Goal: Task Accomplishment & Management: Use online tool/utility

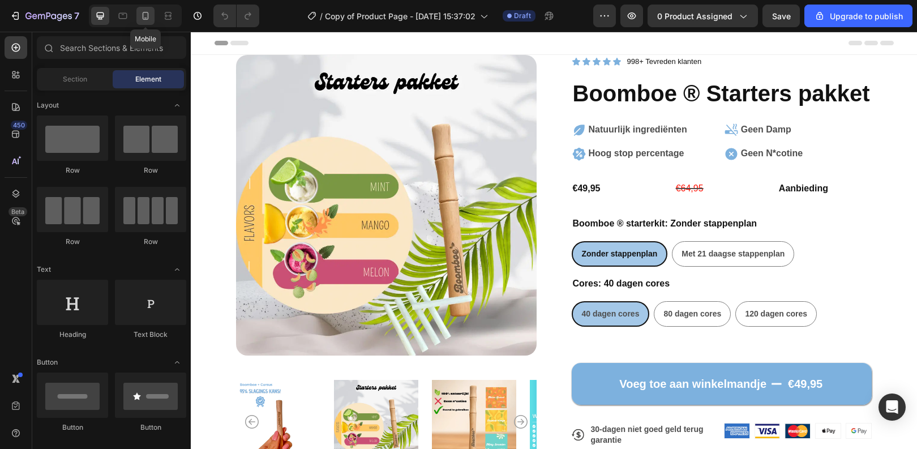
click at [148, 17] on icon at bounding box center [146, 16] width 6 height 8
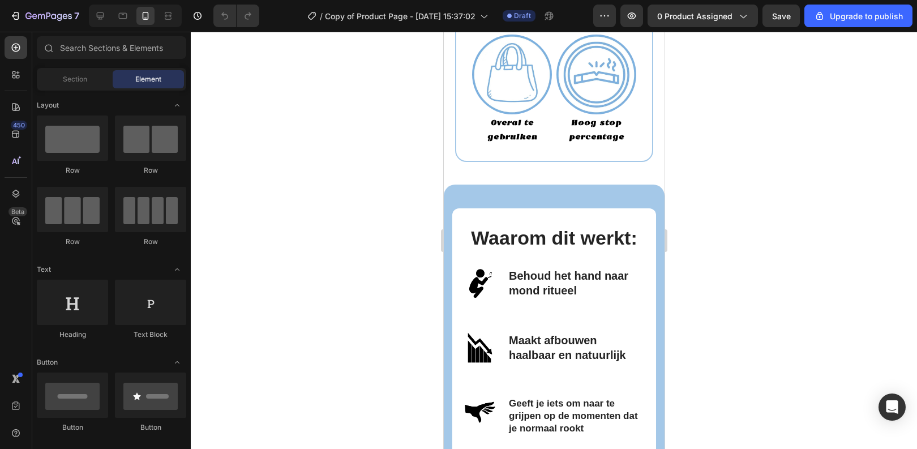
scroll to position [1417, 0]
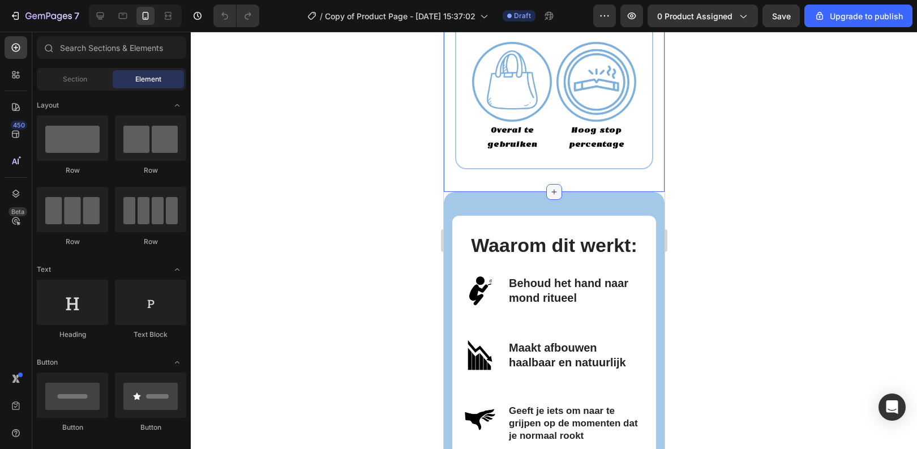
click at [549, 190] on icon at bounding box center [553, 191] width 9 height 9
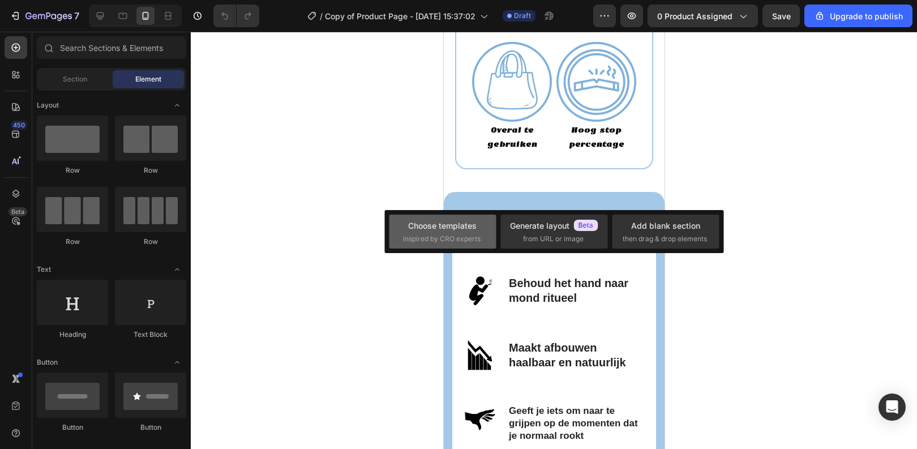
click at [420, 236] on span "inspired by CRO experts" at bounding box center [442, 239] width 78 height 10
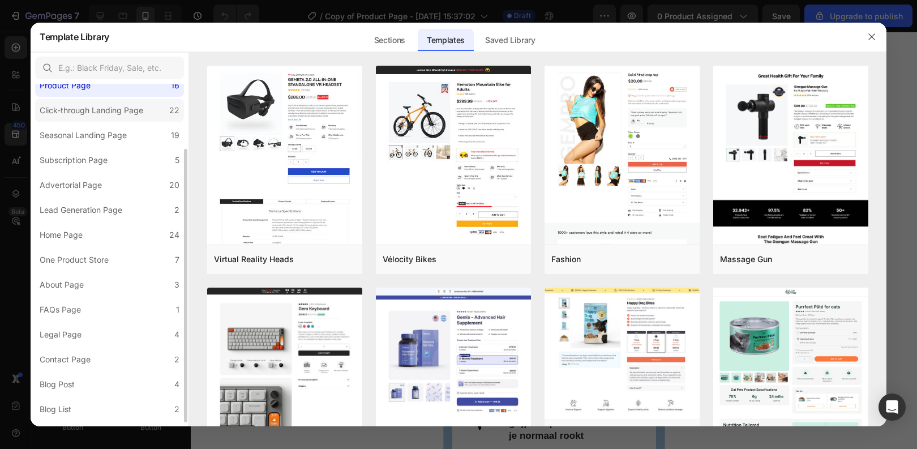
scroll to position [87, 0]
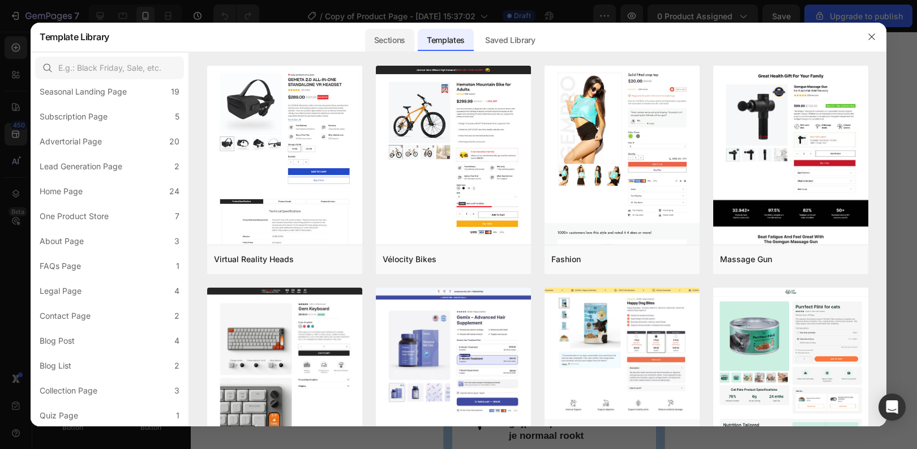
click at [379, 32] on div "Sections" at bounding box center [389, 40] width 49 height 23
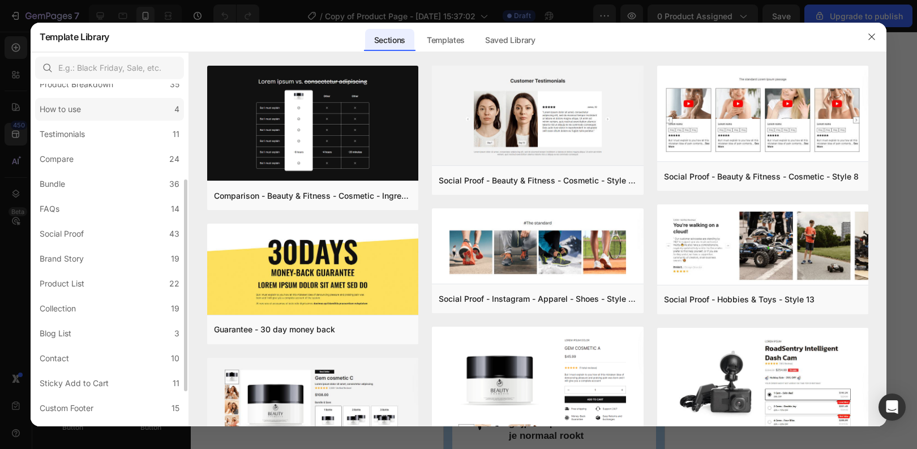
scroll to position [174, 0]
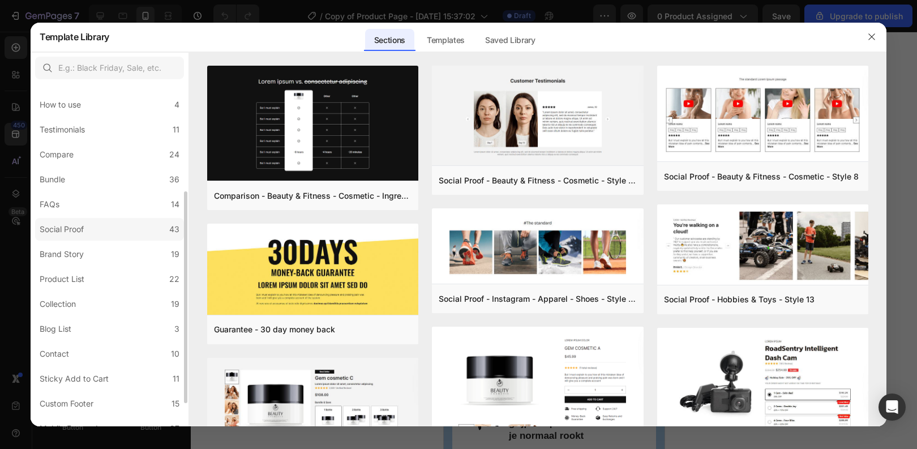
click at [107, 230] on label "Social Proof 43" at bounding box center [109, 229] width 149 height 23
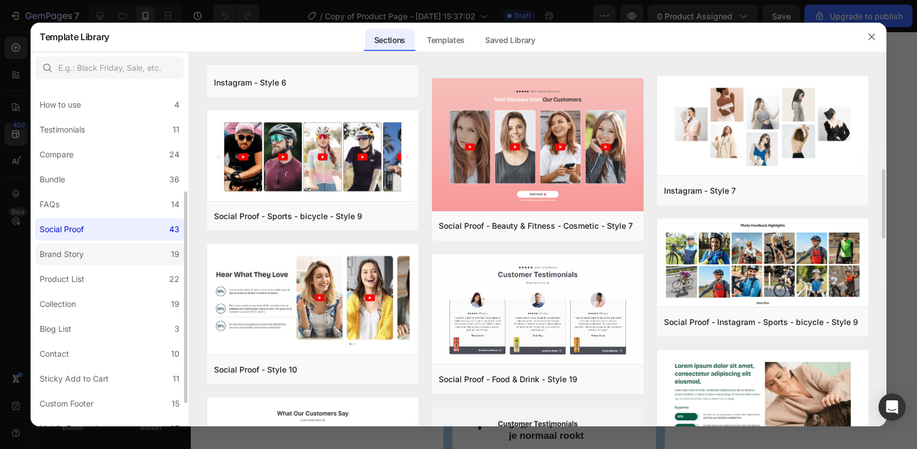
scroll to position [212, 0]
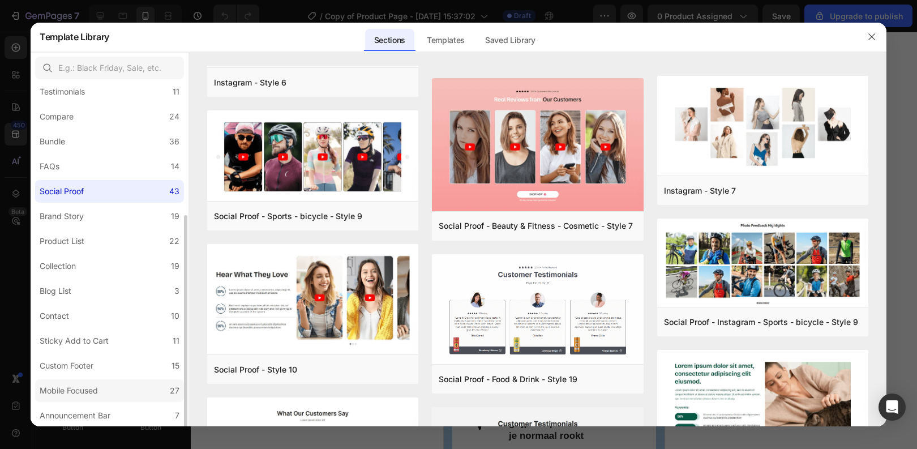
click at [95, 384] on div "Mobile Focused" at bounding box center [69, 391] width 58 height 14
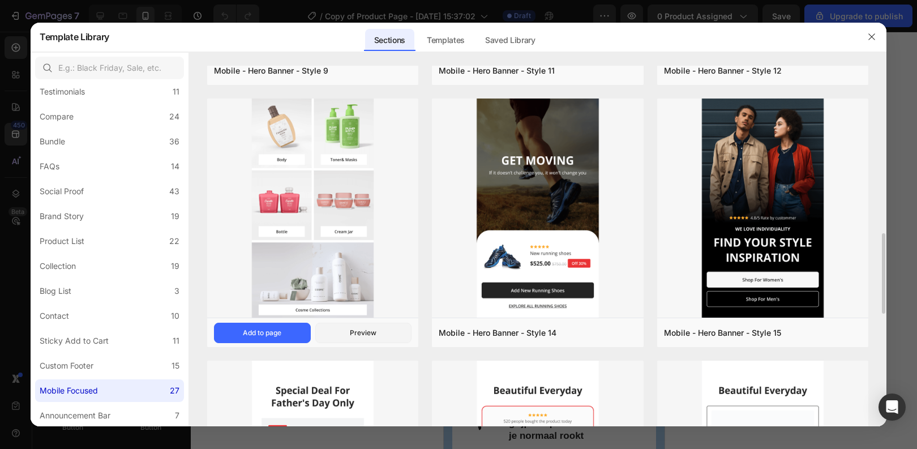
scroll to position [753, 0]
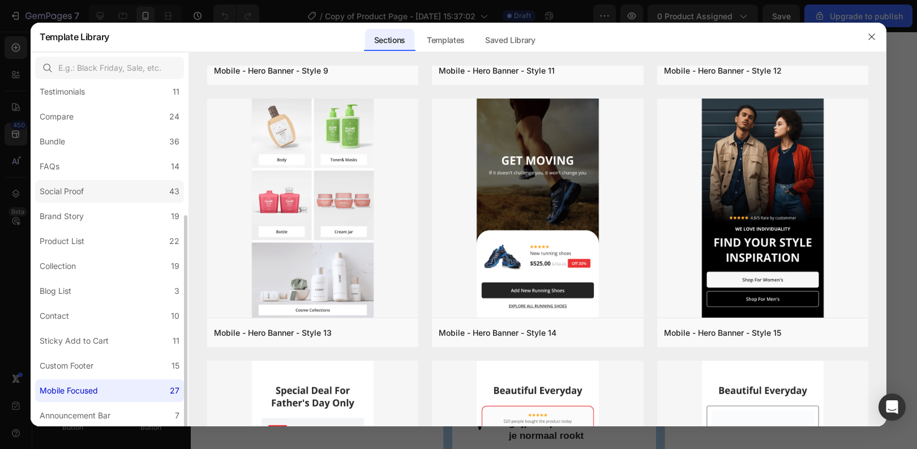
click at [102, 182] on label "Social Proof 43" at bounding box center [109, 191] width 149 height 23
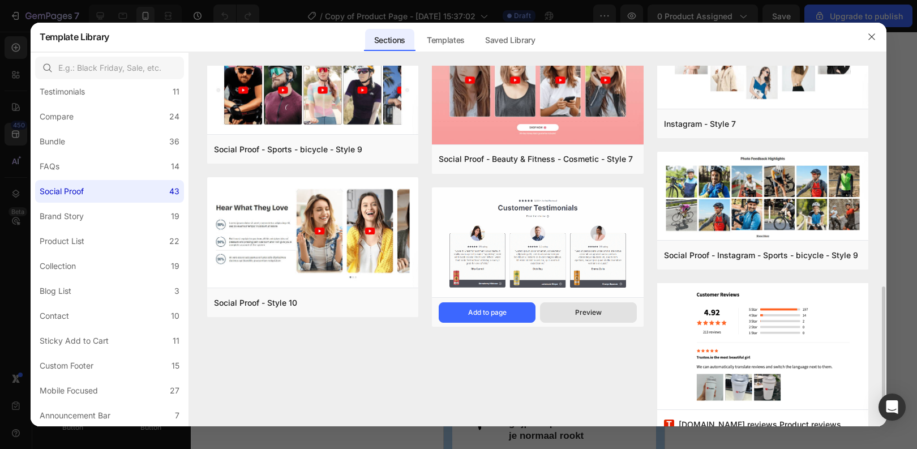
scroll to position [619, 0]
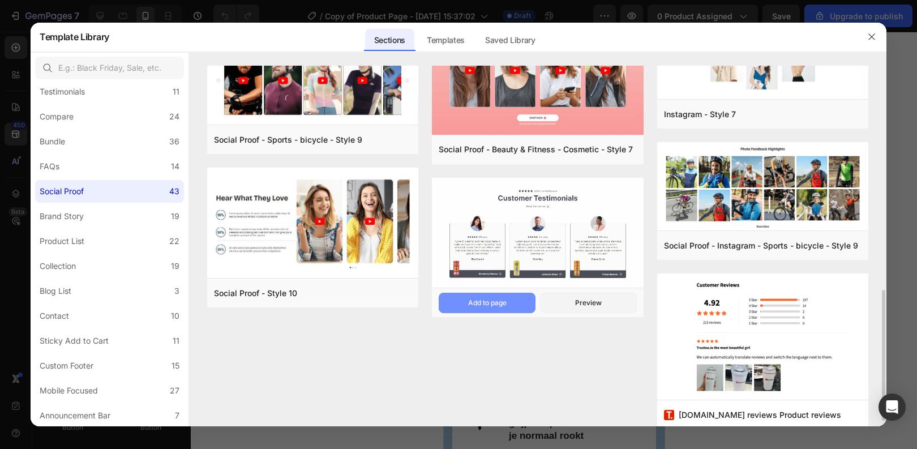
click at [524, 307] on button "Add to page" at bounding box center [487, 303] width 97 height 20
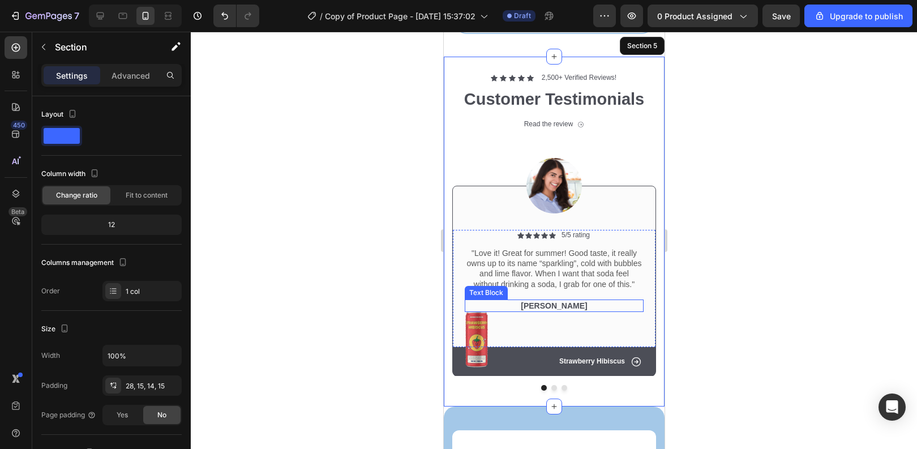
scroll to position [1570, 0]
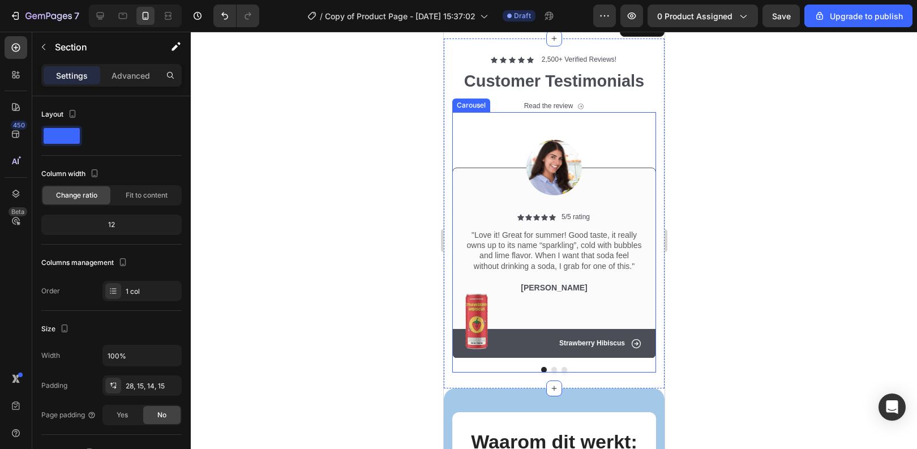
click at [554, 370] on button "Dot" at bounding box center [554, 370] width 6 height 6
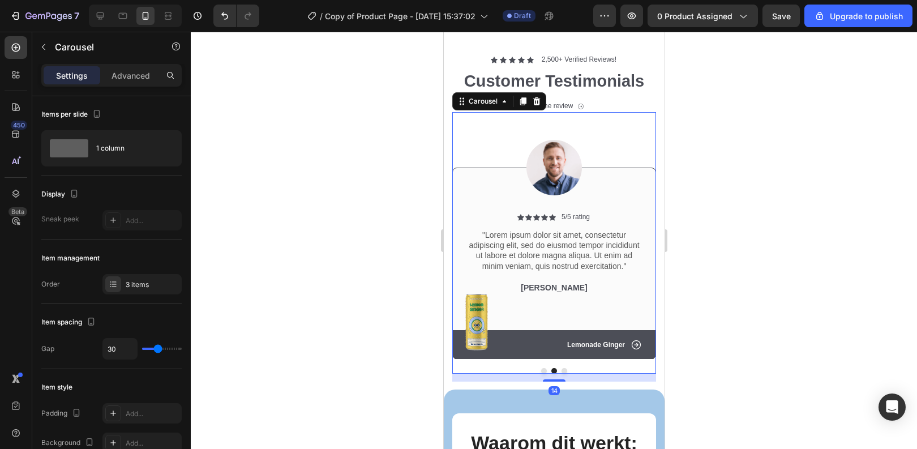
click at [543, 370] on button "Dot" at bounding box center [543, 371] width 6 height 6
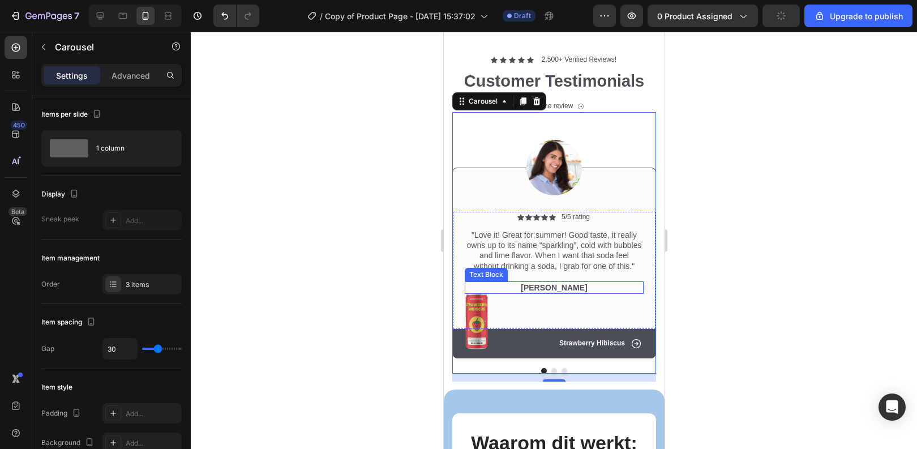
scroll to position [1552, 0]
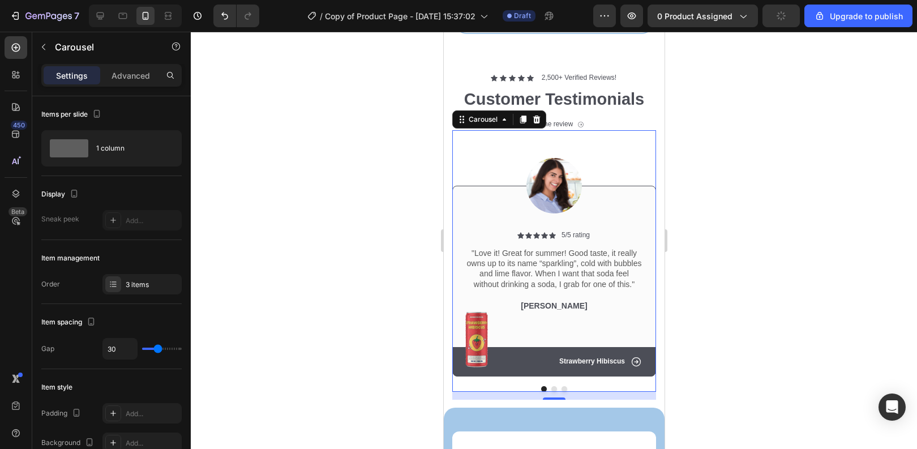
click at [354, 290] on div at bounding box center [554, 240] width 726 height 417
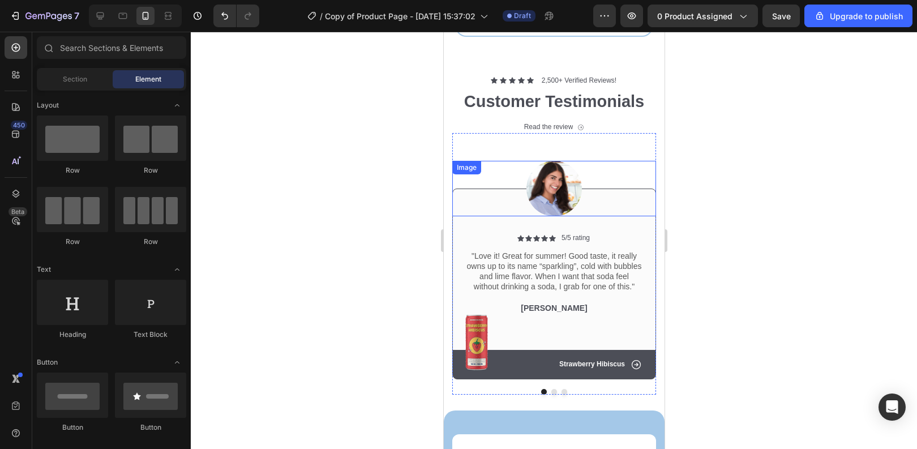
scroll to position [1409, 0]
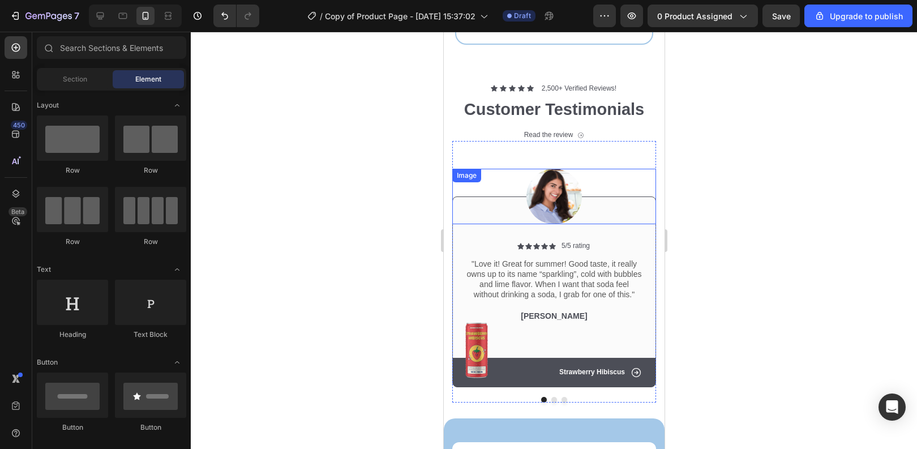
click at [550, 198] on img at bounding box center [553, 196] width 55 height 55
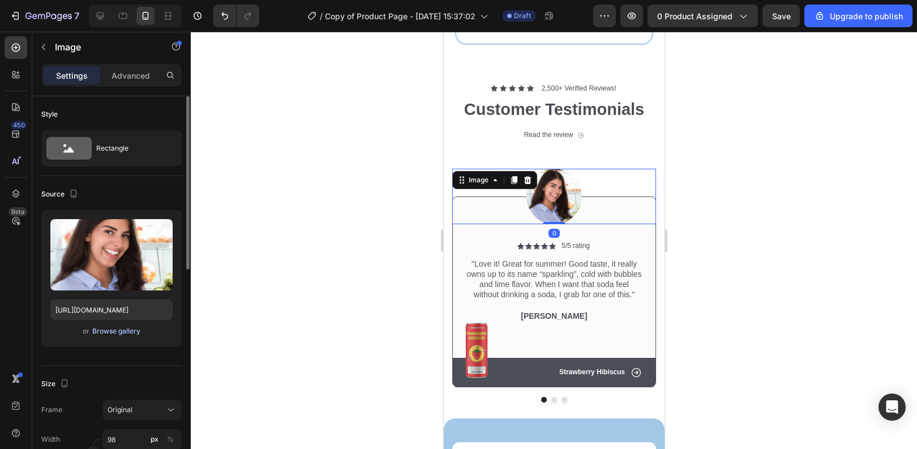
click at [108, 329] on div "Browse gallery" at bounding box center [116, 331] width 48 height 10
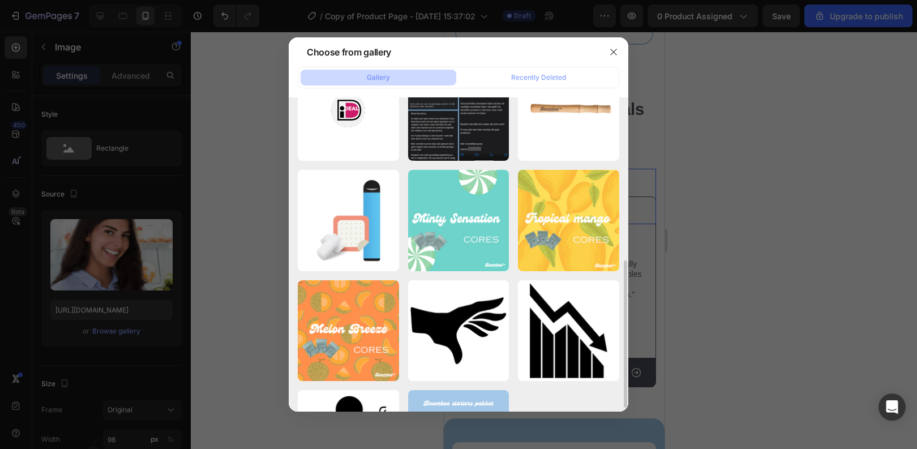
scroll to position [307, 0]
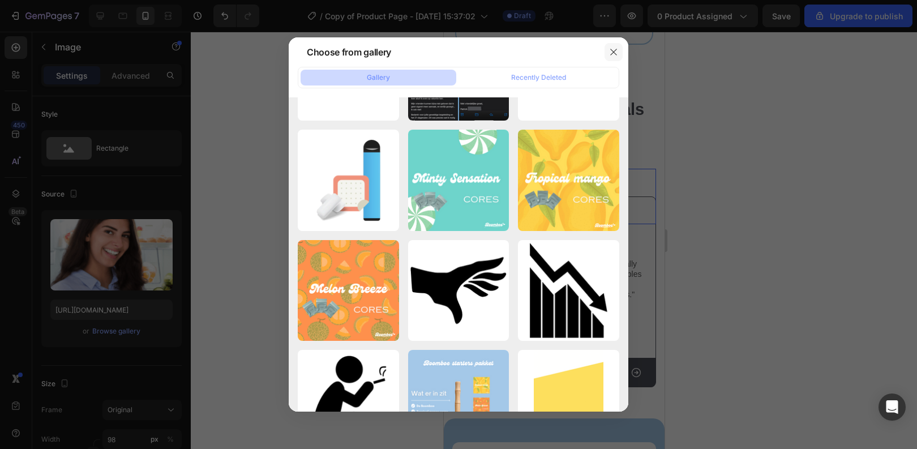
click at [617, 51] on icon "button" at bounding box center [613, 52] width 9 height 9
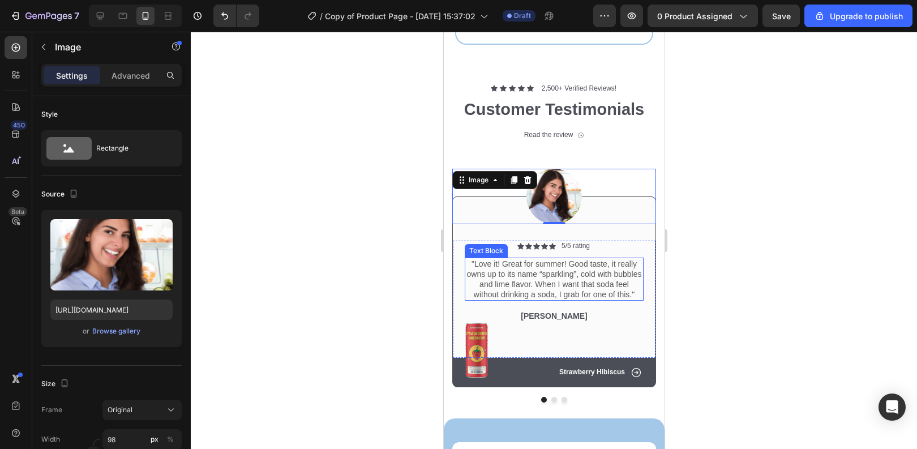
scroll to position [1384, 0]
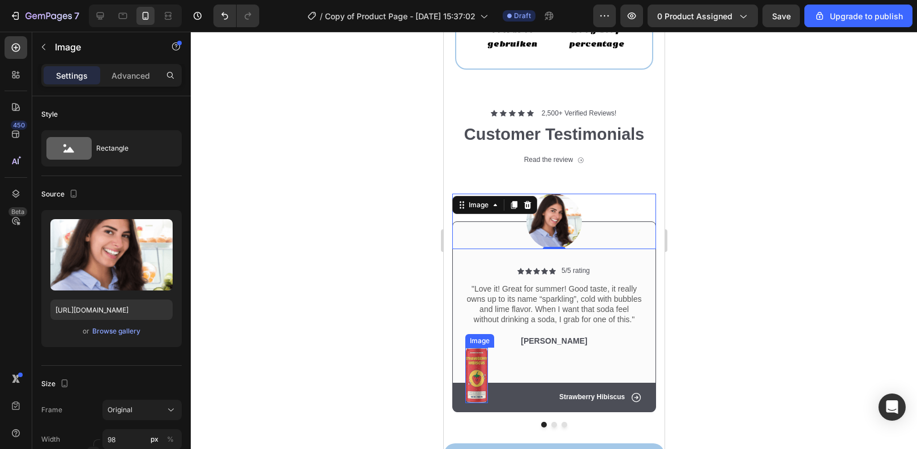
click at [471, 371] on img at bounding box center [476, 374] width 23 height 55
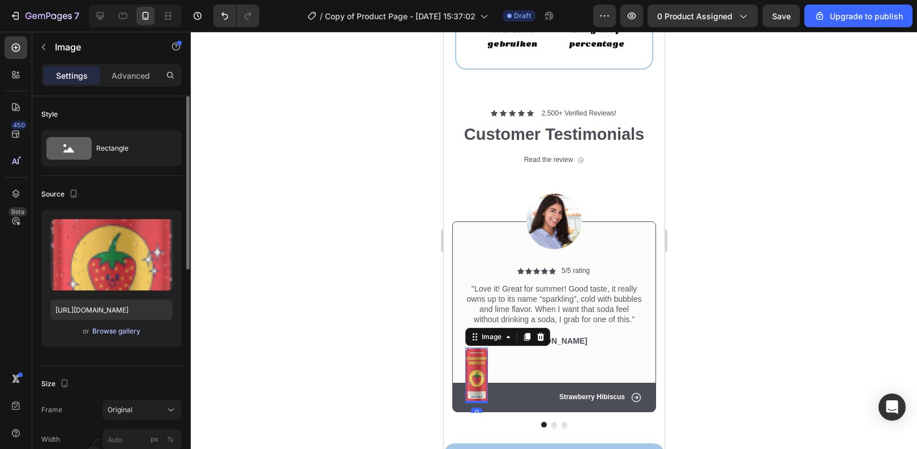
click at [105, 333] on div "Browse gallery" at bounding box center [116, 331] width 48 height 10
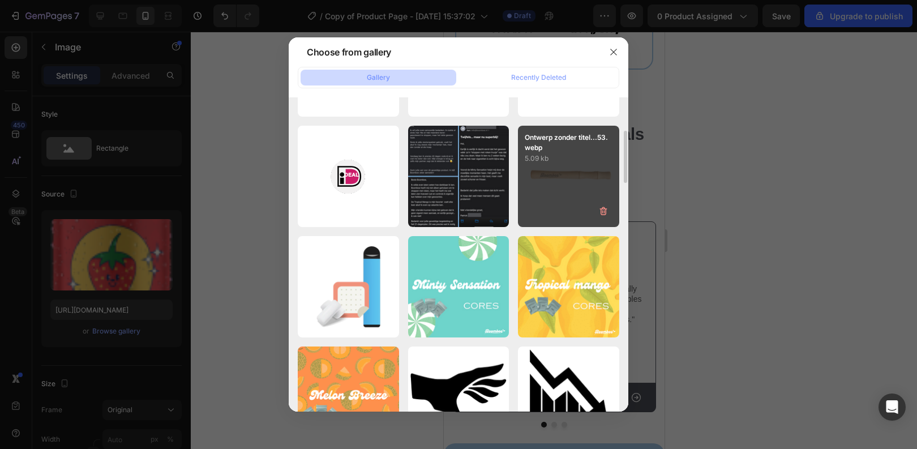
scroll to position [199, 0]
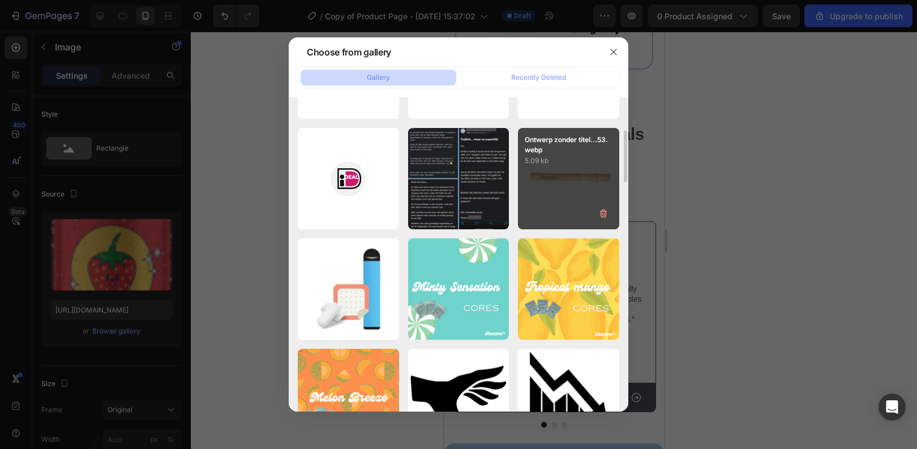
click at [550, 153] on p "Ontwerp zonder titel...53.webp" at bounding box center [569, 145] width 88 height 20
type input "[URL][DOMAIN_NAME]"
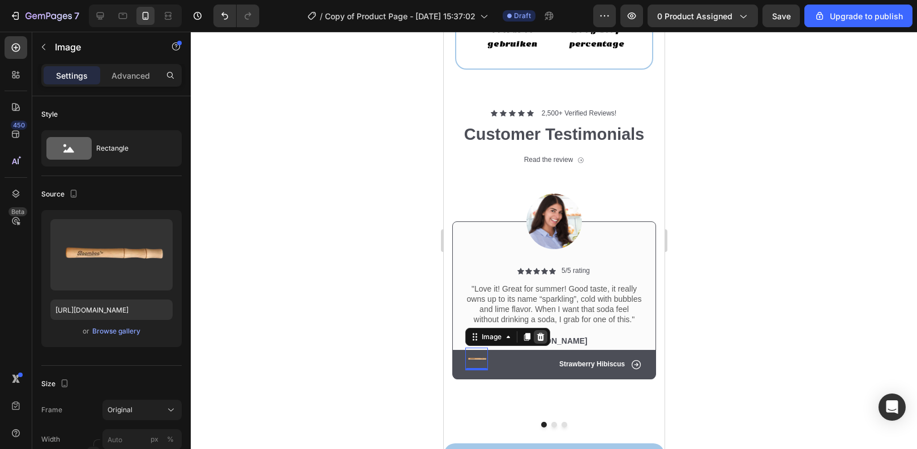
click at [539, 335] on icon at bounding box center [539, 336] width 7 height 8
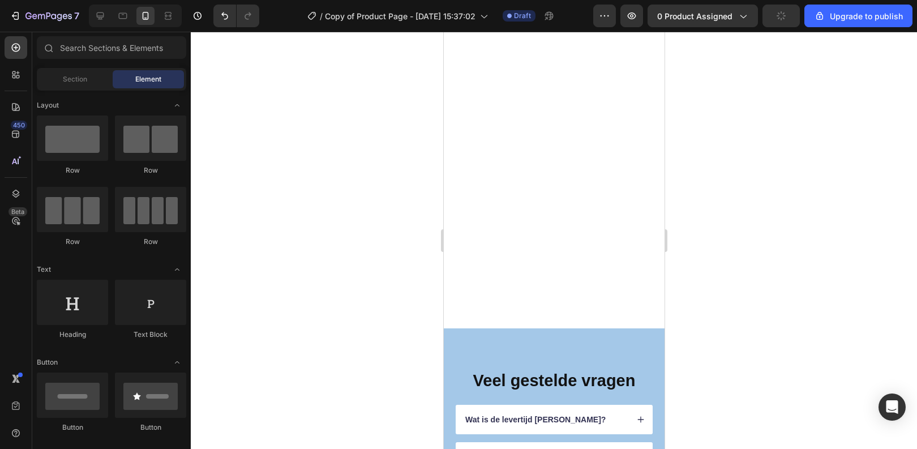
scroll to position [4204, 0]
